Goal: Transaction & Acquisition: Purchase product/service

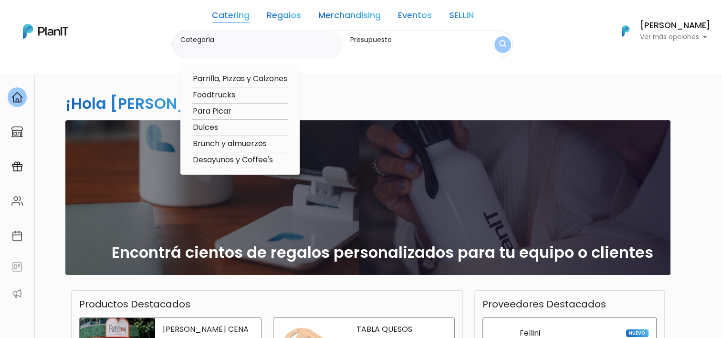
click at [130, 37] on div "Catering Regalos Merchandising Eventos SELLIN Catering Regalos Merchandising Ev…" at bounding box center [361, 31] width 722 height 54
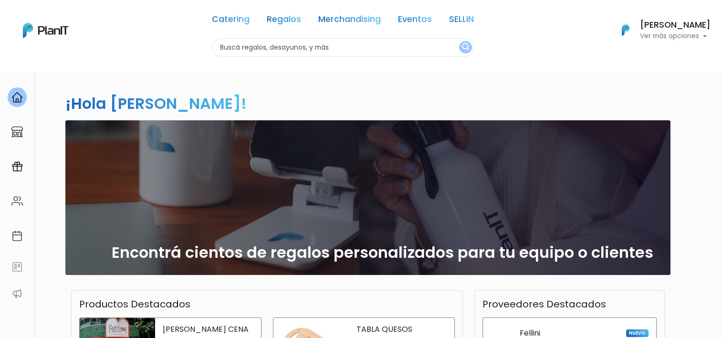
click at [250, 54] on input "text" at bounding box center [343, 47] width 262 height 19
type input "barra de licuados"
click at [459, 41] on button "submit" at bounding box center [465, 47] width 13 height 12
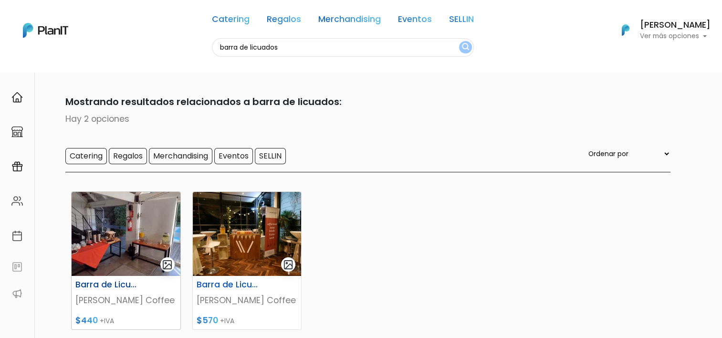
click at [104, 221] on img at bounding box center [126, 234] width 109 height 84
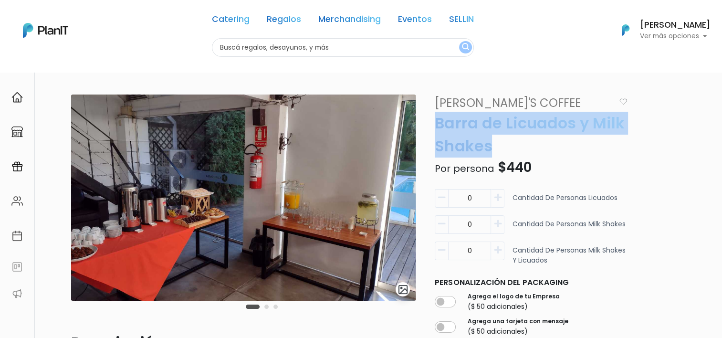
drag, startPoint x: 434, startPoint y: 120, endPoint x: 499, endPoint y: 139, distance: 67.6
click at [499, 139] on p "Barra de Licuados y Milk Shakes" at bounding box center [531, 135] width 204 height 46
drag, startPoint x: 436, startPoint y: 123, endPoint x: 492, endPoint y: 139, distance: 58.3
click at [492, 139] on p "Barra de Licuados y Milk Shakes" at bounding box center [531, 135] width 204 height 46
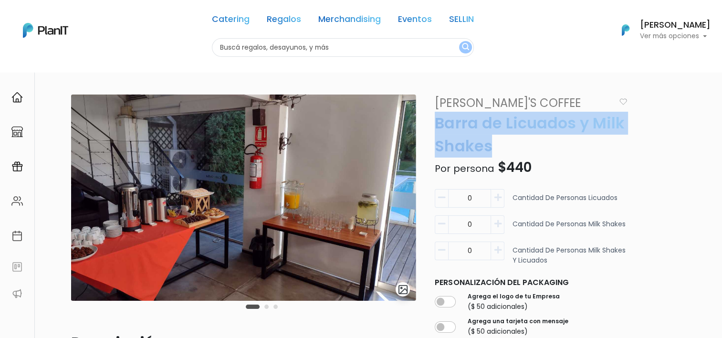
click at [488, 141] on p "Barra de Licuados y Milk Shakes" at bounding box center [531, 135] width 204 height 46
drag, startPoint x: 435, startPoint y: 117, endPoint x: 485, endPoint y: 138, distance: 54.1
click at [485, 138] on p "Barra de Licuados y Milk Shakes" at bounding box center [531, 135] width 204 height 46
drag, startPoint x: 493, startPoint y: 150, endPoint x: 443, endPoint y: 127, distance: 54.9
click at [443, 127] on p "Barra de Licuados y Milk Shakes" at bounding box center [531, 135] width 204 height 46
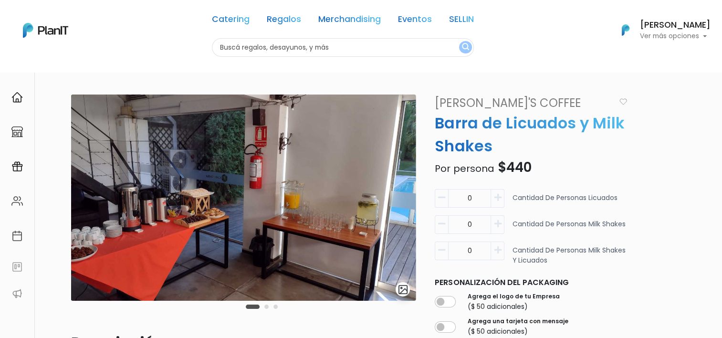
click at [491, 197] on input "0" at bounding box center [469, 198] width 43 height 19
click at [497, 199] on icon "button" at bounding box center [497, 197] width 7 height 9
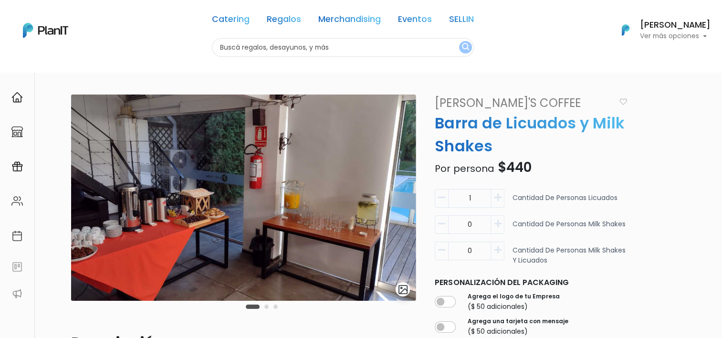
click at [497, 199] on icon "button" at bounding box center [497, 197] width 7 height 9
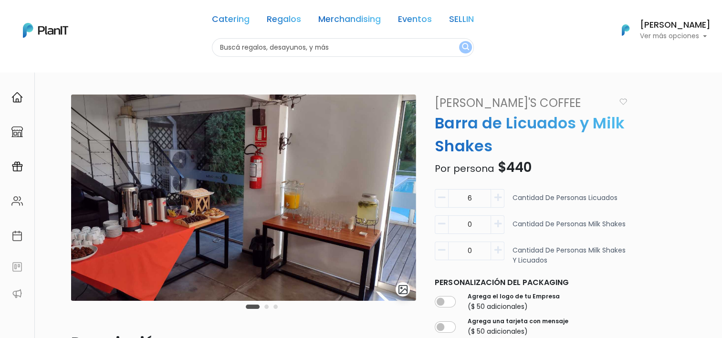
click at [497, 199] on icon "button" at bounding box center [497, 197] width 7 height 9
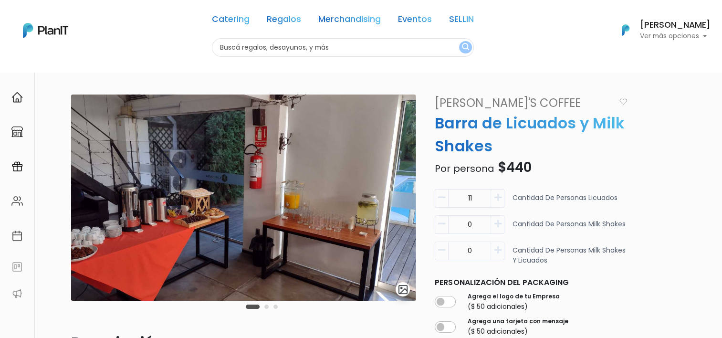
click at [497, 199] on icon "button" at bounding box center [497, 197] width 7 height 9
type input "15"
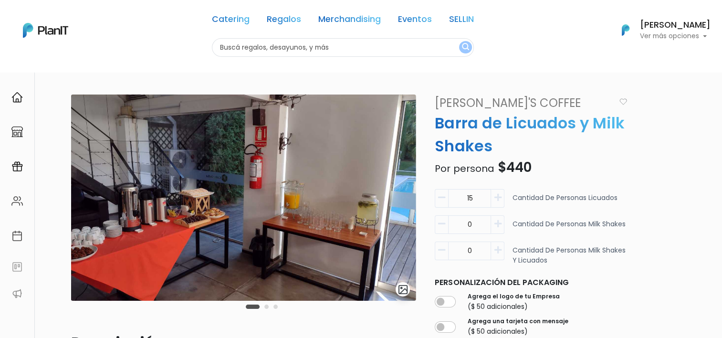
click at [499, 218] on button "button" at bounding box center [497, 224] width 13 height 19
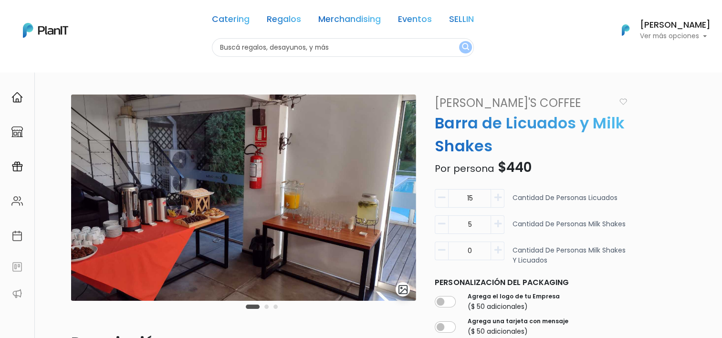
click at [499, 218] on button "button" at bounding box center [497, 224] width 13 height 19
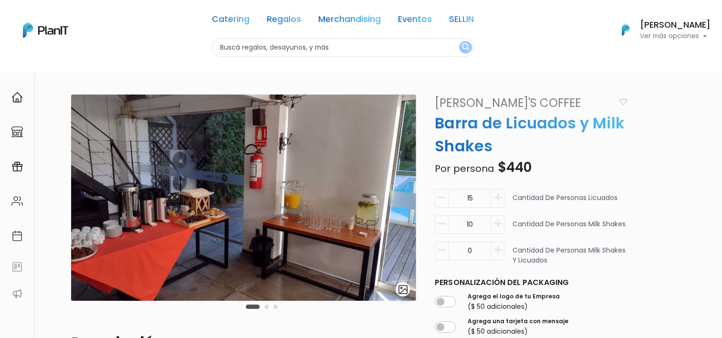
click at [499, 218] on button "button" at bounding box center [497, 224] width 13 height 19
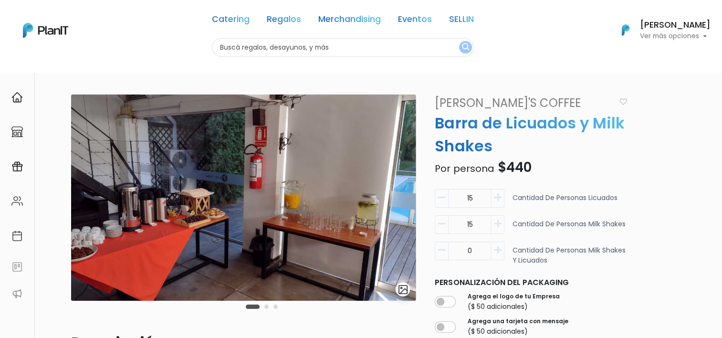
click at [444, 227] on icon "button" at bounding box center [441, 224] width 7 height 9
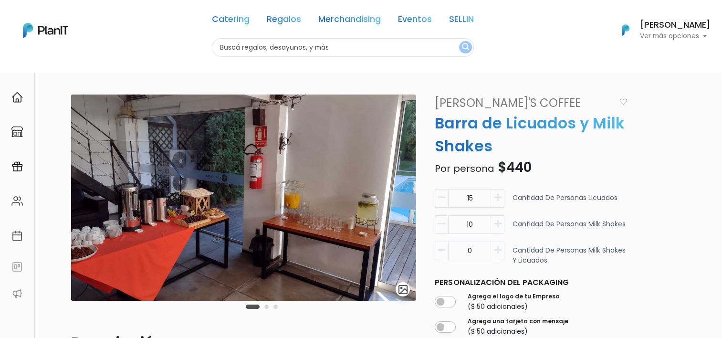
click at [444, 227] on icon "button" at bounding box center [441, 224] width 7 height 9
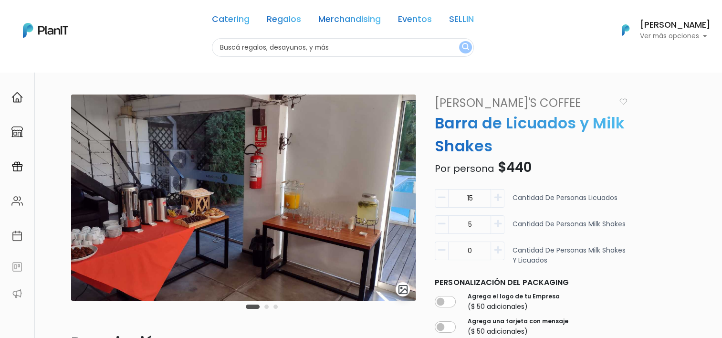
click at [444, 227] on icon "button" at bounding box center [441, 224] width 7 height 9
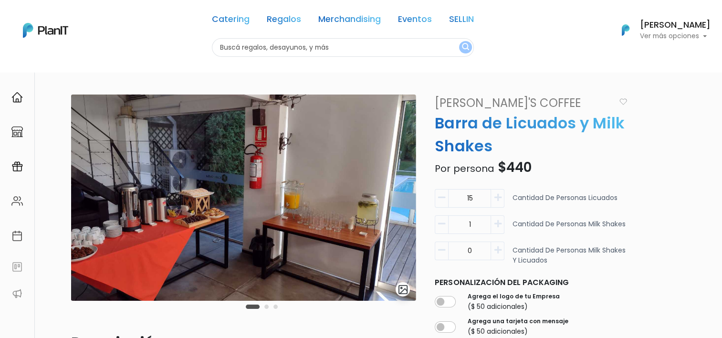
type input "0"
click at [443, 199] on icon "button" at bounding box center [441, 197] width 7 height 9
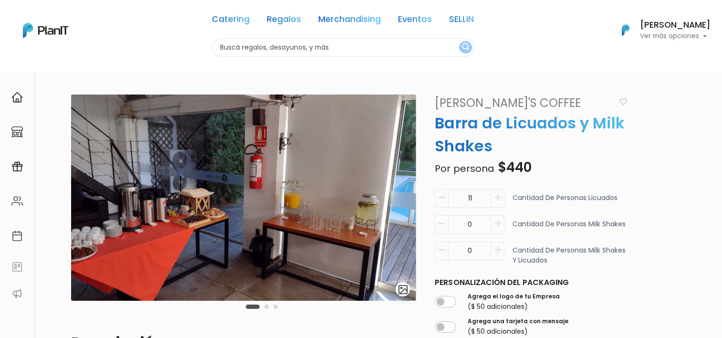
click at [443, 199] on icon "button" at bounding box center [441, 197] width 7 height 9
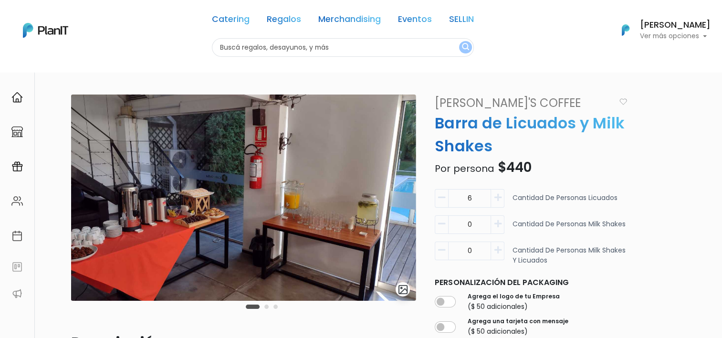
click at [443, 199] on icon "button" at bounding box center [441, 197] width 7 height 9
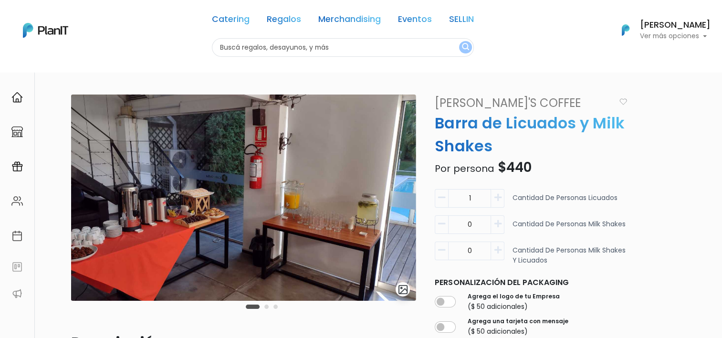
click at [443, 199] on icon "button" at bounding box center [441, 197] width 7 height 9
type input "0"
click at [500, 250] on icon "button" at bounding box center [497, 250] width 7 height 9
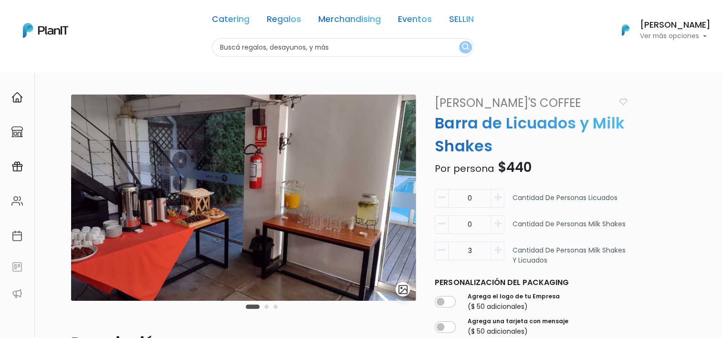
click at [500, 250] on icon "button" at bounding box center [497, 250] width 7 height 9
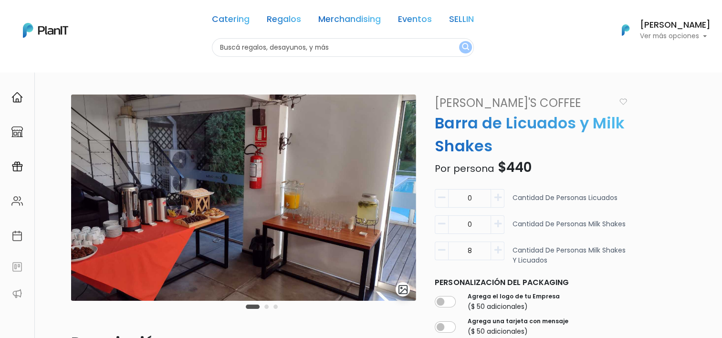
click at [500, 250] on icon "button" at bounding box center [497, 250] width 7 height 9
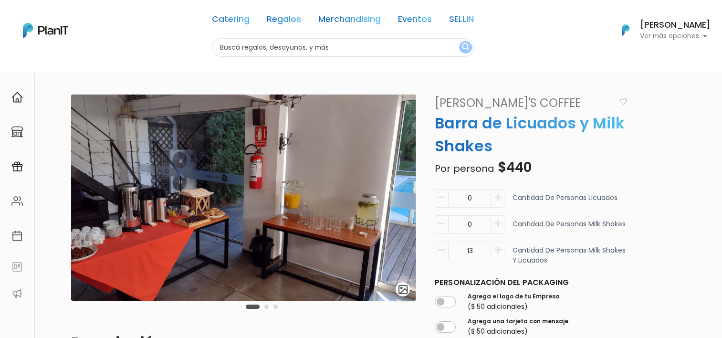
click at [500, 250] on icon "button" at bounding box center [497, 250] width 7 height 9
type input "15"
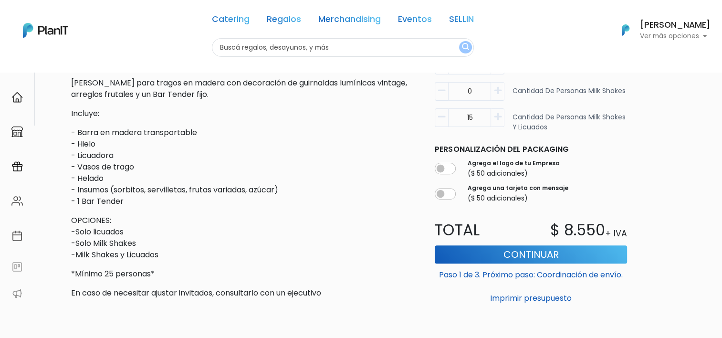
scroll to position [287, 0]
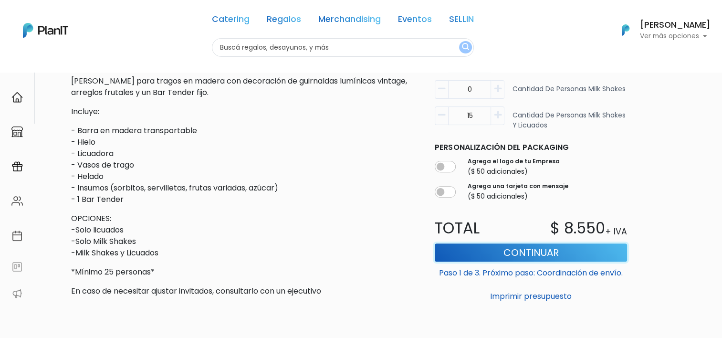
click at [510, 255] on button "Continuar" at bounding box center [531, 253] width 192 height 18
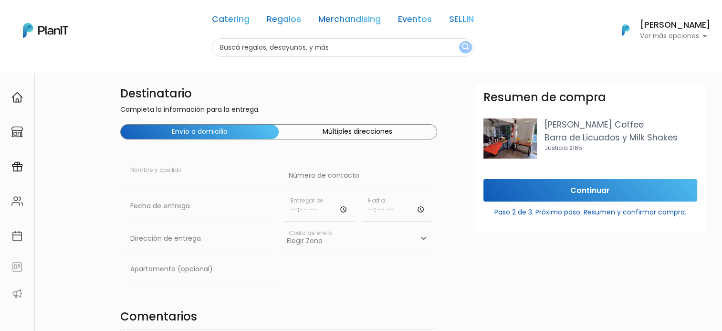
click at [175, 177] on input "text" at bounding box center [199, 175] width 151 height 27
type input "Guadalupe Gimenez"
click at [293, 187] on input "text" at bounding box center [358, 175] width 151 height 27
drag, startPoint x: 300, startPoint y: 176, endPoint x: 313, endPoint y: 174, distance: 13.5
click at [313, 174] on input "096840432" at bounding box center [358, 175] width 151 height 27
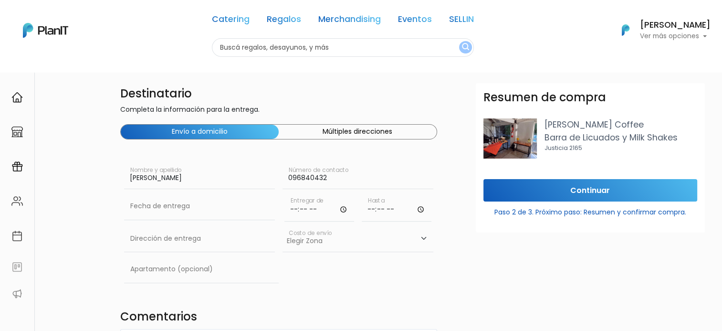
type input "096840432"
click at [170, 212] on input "text" at bounding box center [199, 206] width 151 height 27
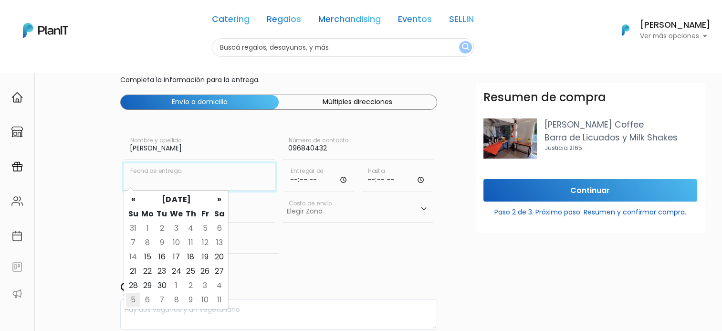
scroll to position [48, 0]
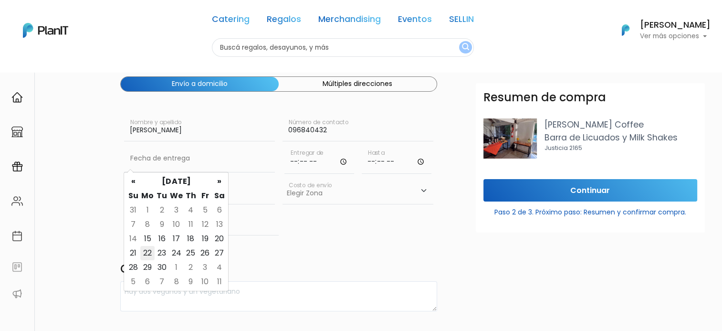
click at [149, 258] on td "22" at bounding box center [147, 253] width 14 height 14
type input "22/09/2025"
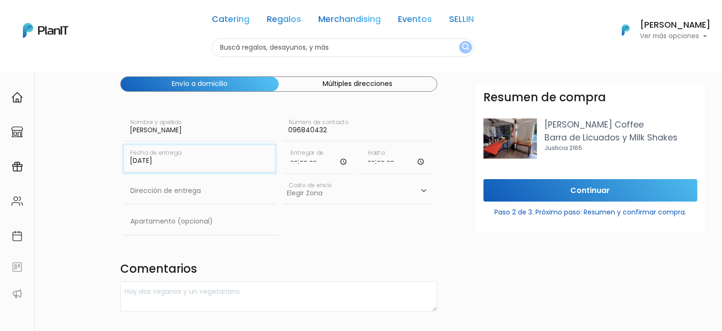
click at [159, 171] on body "Catering Regalos Merchandising Eventos SELLIN Catering Regalos Merchandising Ev…" at bounding box center [361, 117] width 722 height 331
click at [44, 185] on div "Destinatario Completa la información para la entrega. Envío a domicilio Múltipl…" at bounding box center [361, 273] width 722 height 544
click at [154, 181] on input "text" at bounding box center [199, 191] width 151 height 27
click at [164, 194] on input "text" at bounding box center [199, 191] width 151 height 27
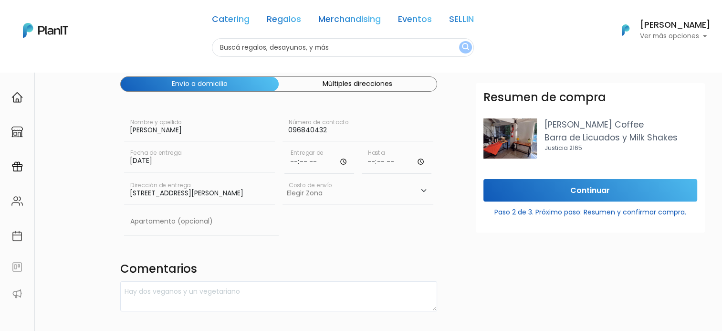
type input "Avenida Luis Alberto de Herrera 1248 - WTC: Torre 2, Oficina 1411"
click at [326, 189] on select "Elegir Zona Zona américa- $600 Oficina- $0 Montevideo- $250" at bounding box center [358, 191] width 151 height 27
select select "10"
click at [283, 178] on select "Elegir Zona Zona américa- $600 Oficina- $0 Montevideo- $250" at bounding box center [358, 191] width 151 height 27
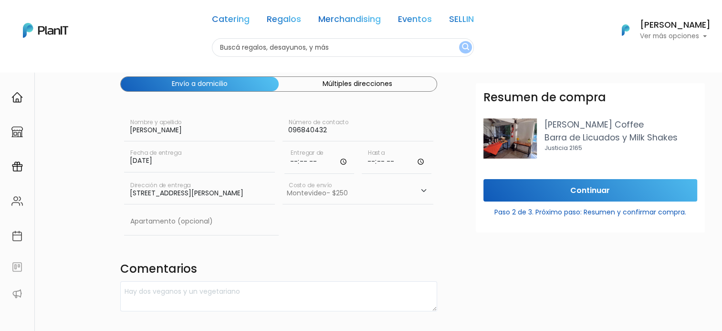
click at [295, 160] on input "time" at bounding box center [320, 159] width 70 height 29
click at [290, 162] on input "time" at bounding box center [320, 159] width 70 height 29
click at [313, 163] on input "time" at bounding box center [320, 159] width 70 height 29
type input "10:00"
click at [370, 157] on input "time" at bounding box center [397, 159] width 70 height 29
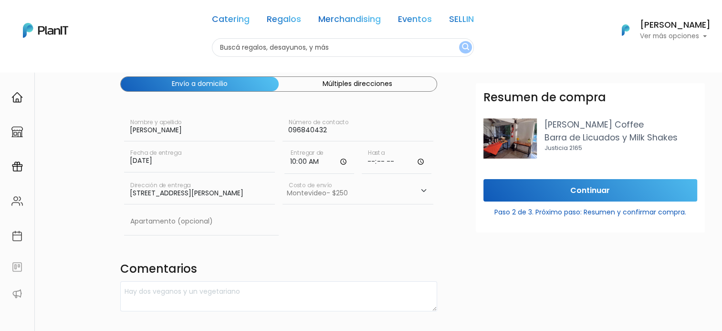
type input "11:00"
click at [305, 239] on div "Destinatario Completa la información para la entrega. Envío a domicilio Múltipl…" at bounding box center [279, 286] width 329 height 502
drag, startPoint x: 131, startPoint y: 190, endPoint x: 363, endPoint y: 167, distance: 233.2
click at [363, 167] on div "Destinatario Completa la información para la entrega. Envío a domicilio Múltipl…" at bounding box center [279, 286] width 329 height 502
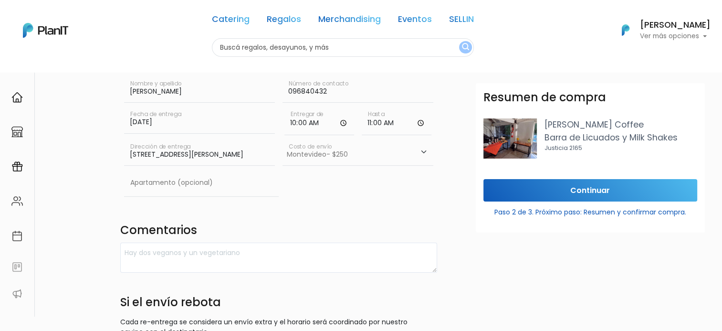
scroll to position [96, 0]
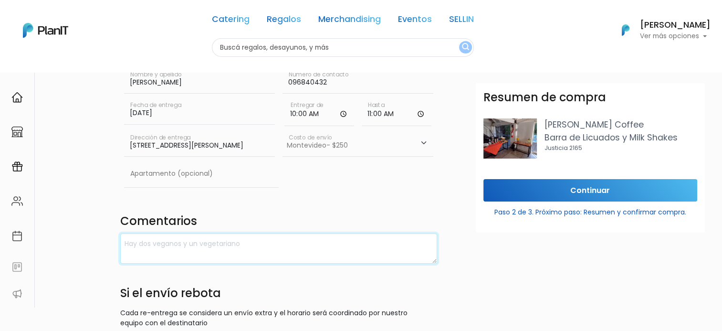
click at [195, 249] on textarea at bounding box center [278, 249] width 317 height 30
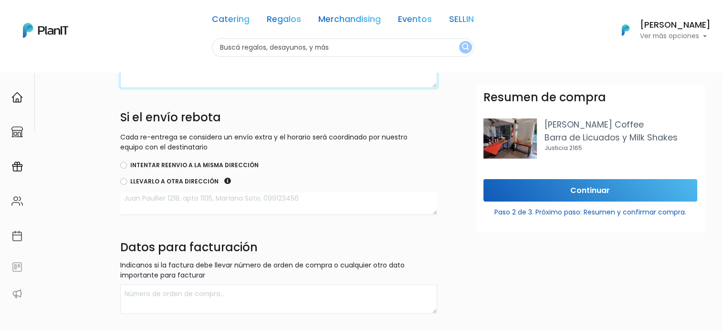
scroll to position [287, 0]
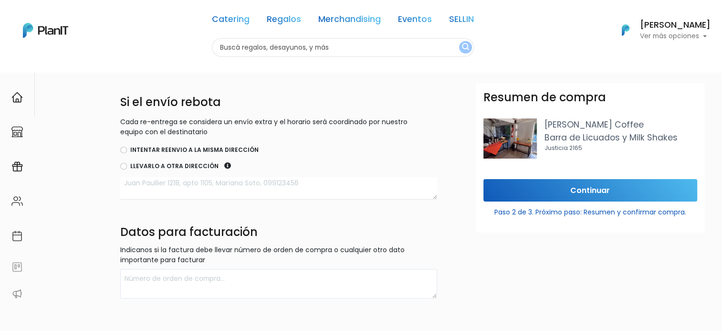
click at [146, 150] on label "Intentar reenvio a la misma dirección" at bounding box center [194, 150] width 128 height 9
click at [127, 150] on input "Intentar reenvio a la misma dirección" at bounding box center [123, 150] width 7 height 7
radio input "true"
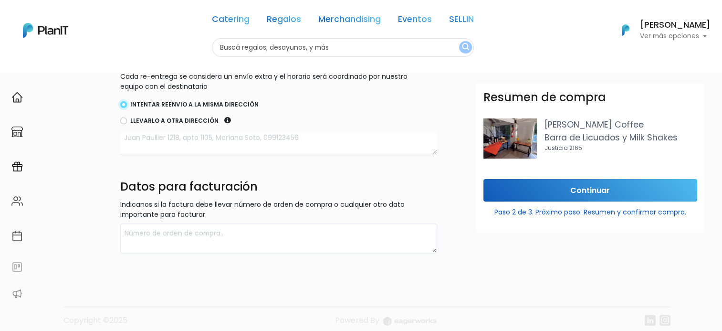
scroll to position [334, 0]
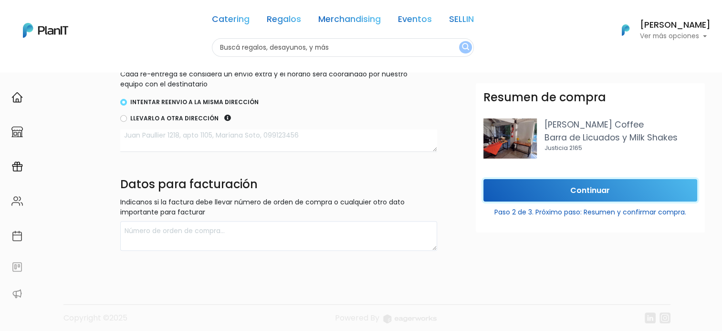
click at [568, 189] on input "Continuar" at bounding box center [591, 190] width 214 height 22
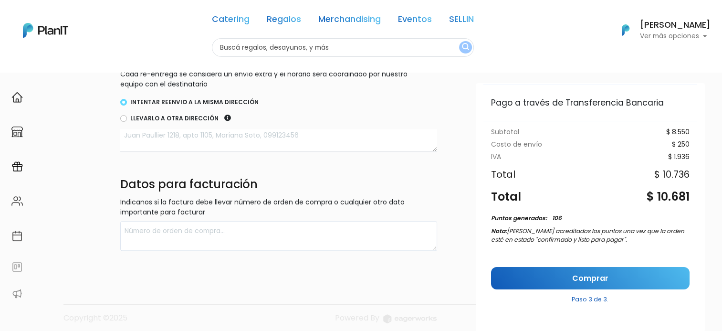
scroll to position [90, 0]
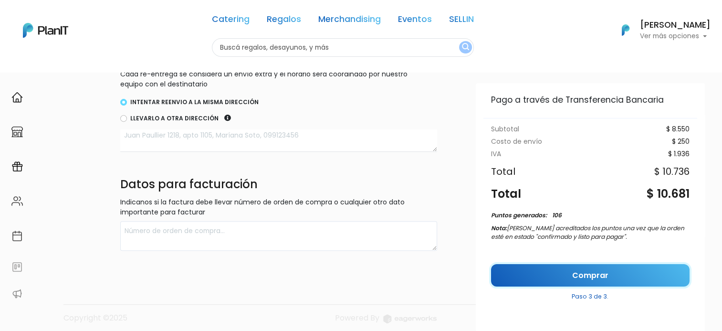
click at [552, 275] on link "Comprar" at bounding box center [590, 275] width 199 height 22
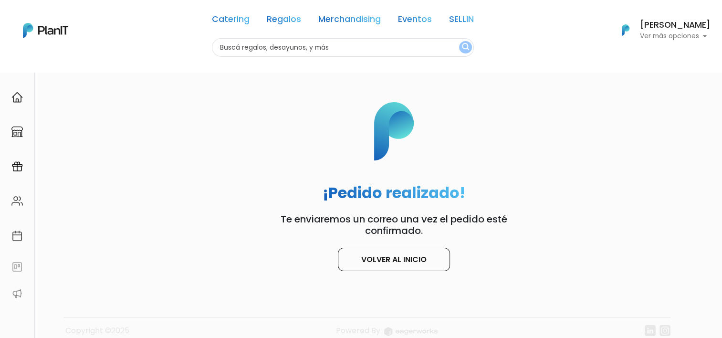
click at [274, 40] on input "text" at bounding box center [343, 47] width 262 height 19
click at [650, 34] on p "Ver más opciones" at bounding box center [675, 36] width 71 height 7
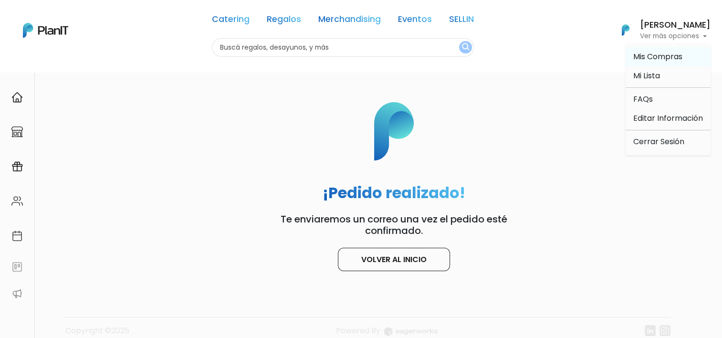
click at [658, 61] on span "Mis Compras" at bounding box center [658, 56] width 49 height 11
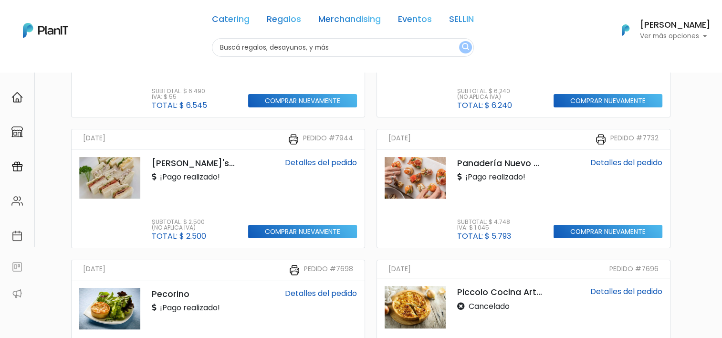
scroll to position [191, 0]
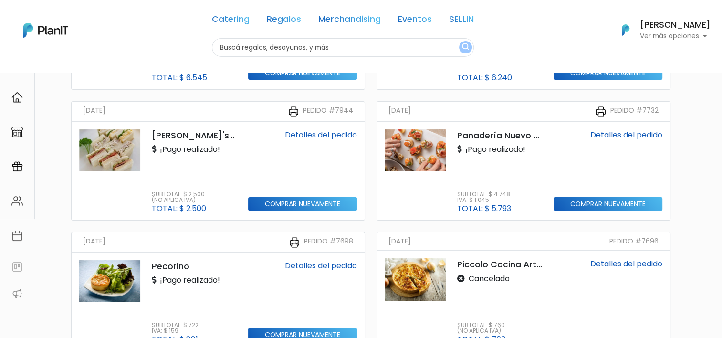
click at [479, 134] on p "Panadería Nuevo Pocitos" at bounding box center [499, 135] width 85 height 12
click at [414, 141] on img at bounding box center [415, 150] width 61 height 42
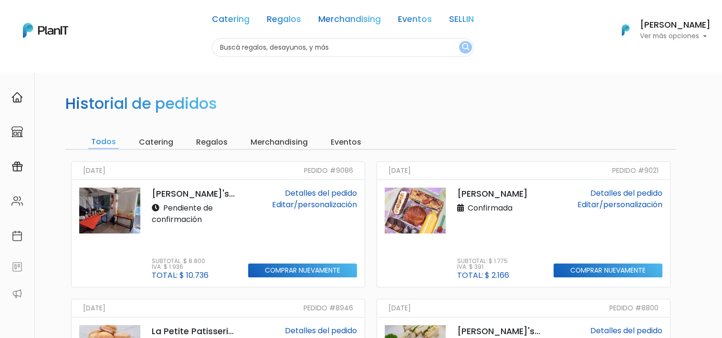
click at [142, 203] on link at bounding box center [110, 234] width 73 height 92
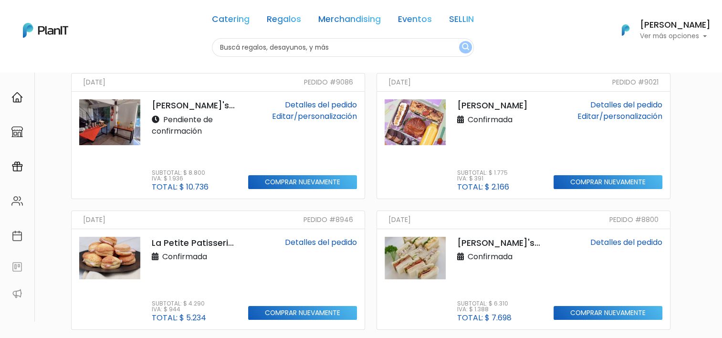
scroll to position [96, 0]
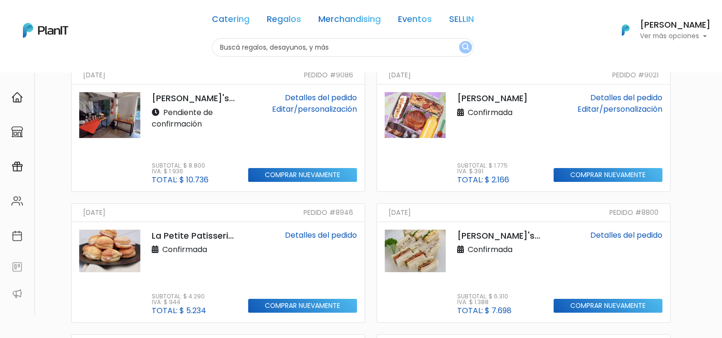
click at [170, 98] on p "[PERSON_NAME]'s Coffee" at bounding box center [194, 98] width 85 height 12
click at [122, 117] on img at bounding box center [109, 115] width 61 height 46
